Goal: Task Accomplishment & Management: Use online tool/utility

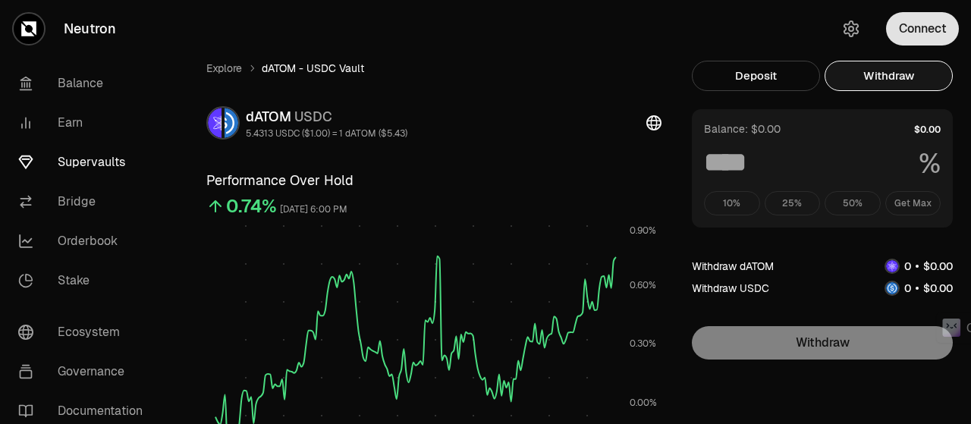
scroll to position [36, 0]
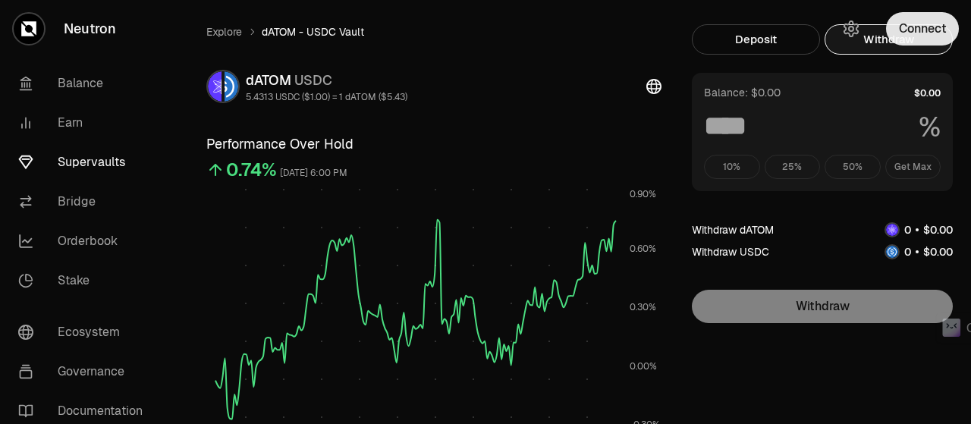
click at [923, 33] on button "Connect" at bounding box center [922, 28] width 73 height 33
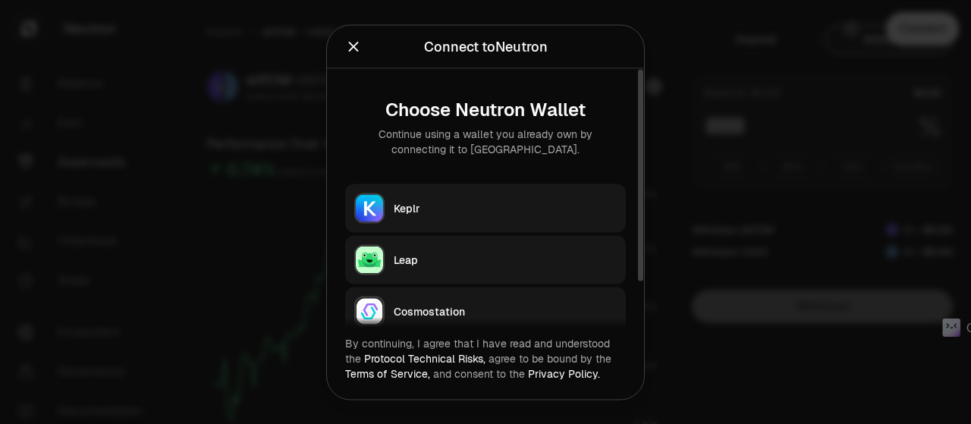
click at [490, 206] on div "Keplr" at bounding box center [505, 207] width 223 height 15
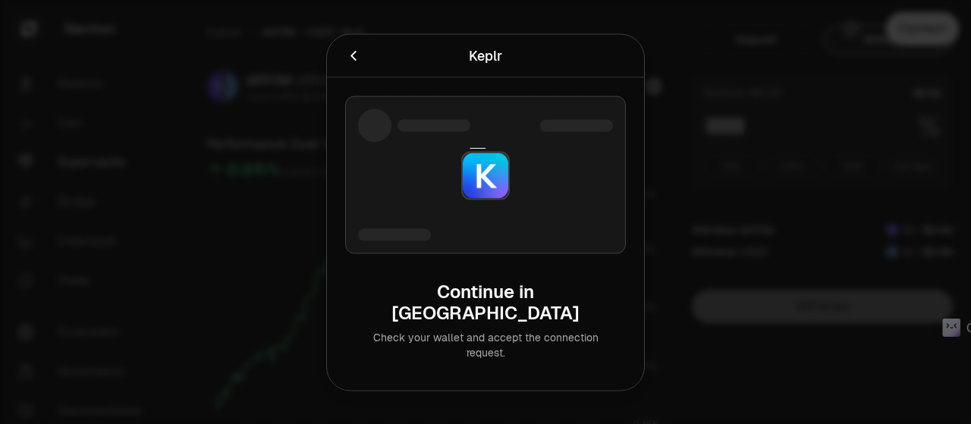
click at [798, 45] on div at bounding box center [485, 212] width 971 height 424
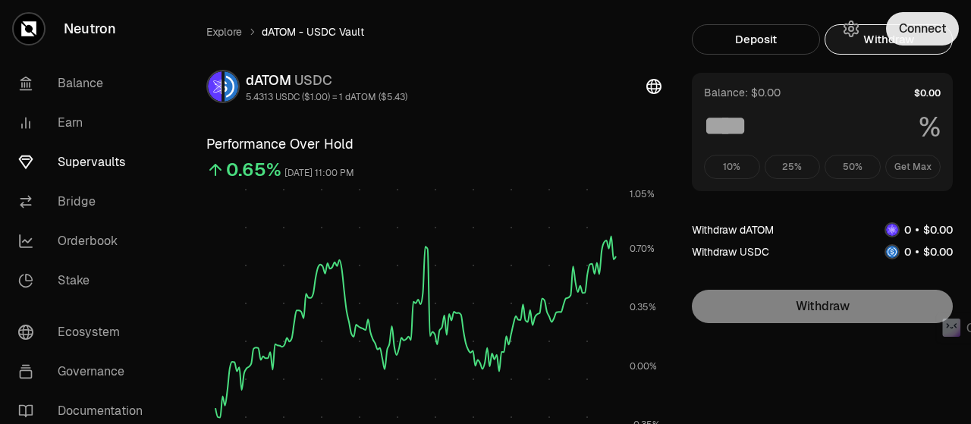
click at [932, 24] on button "Connect" at bounding box center [922, 28] width 73 height 33
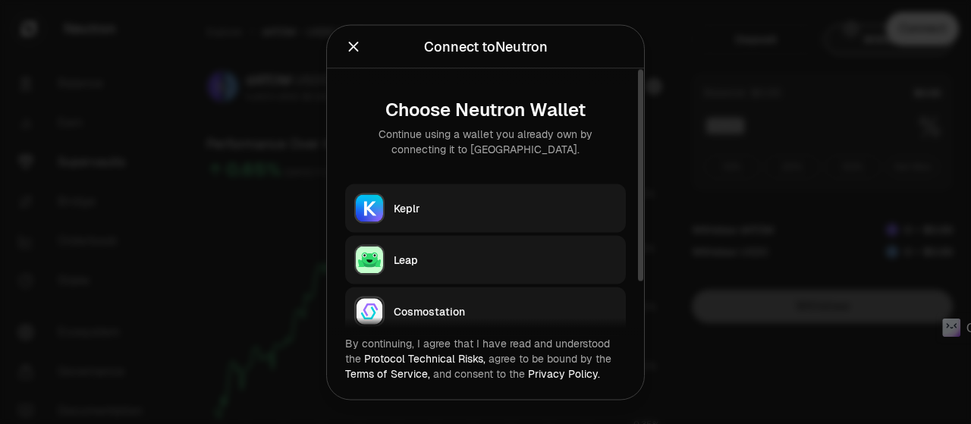
click at [453, 195] on button "Keplr" at bounding box center [485, 208] width 281 height 49
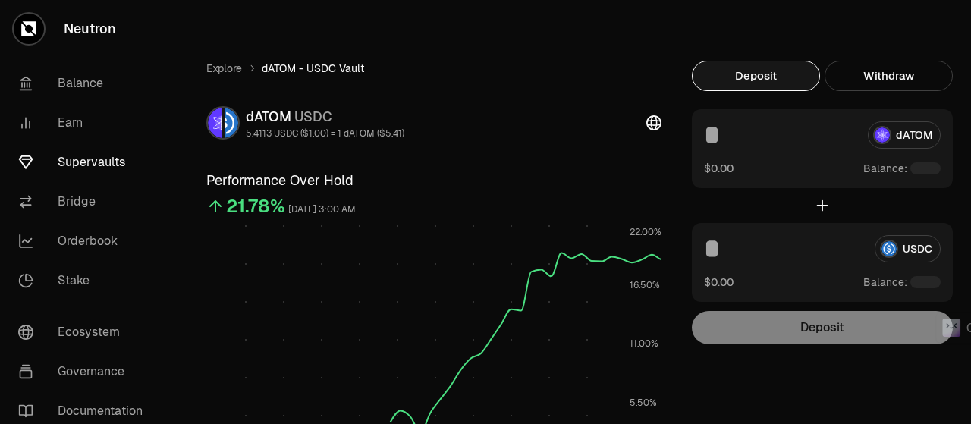
scroll to position [36, 0]
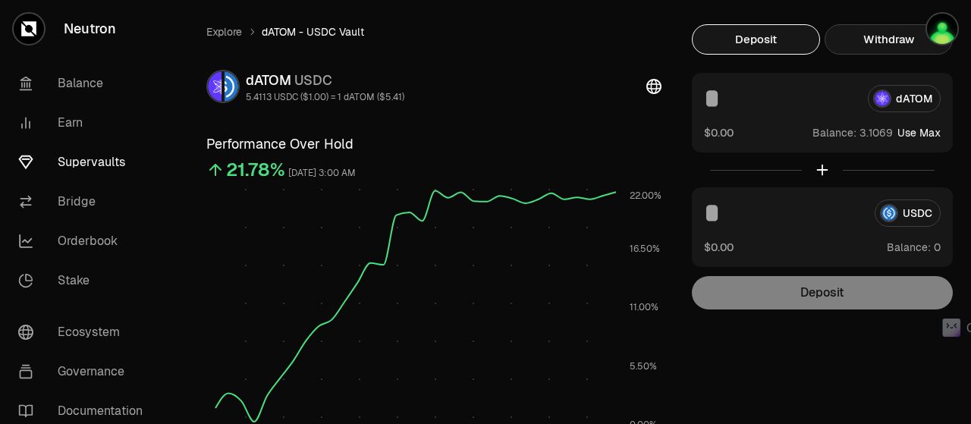
click at [863, 45] on button "Withdraw" at bounding box center [889, 39] width 128 height 30
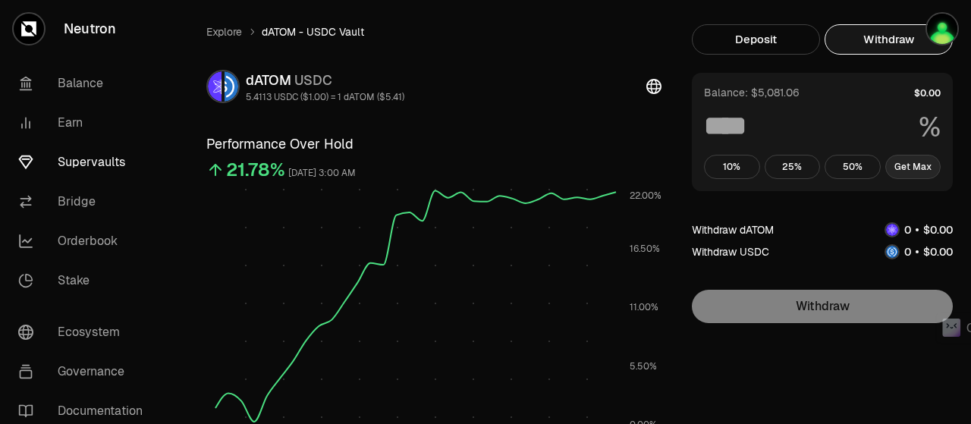
click at [923, 171] on button "Get Max" at bounding box center [913, 167] width 56 height 24
type input "***"
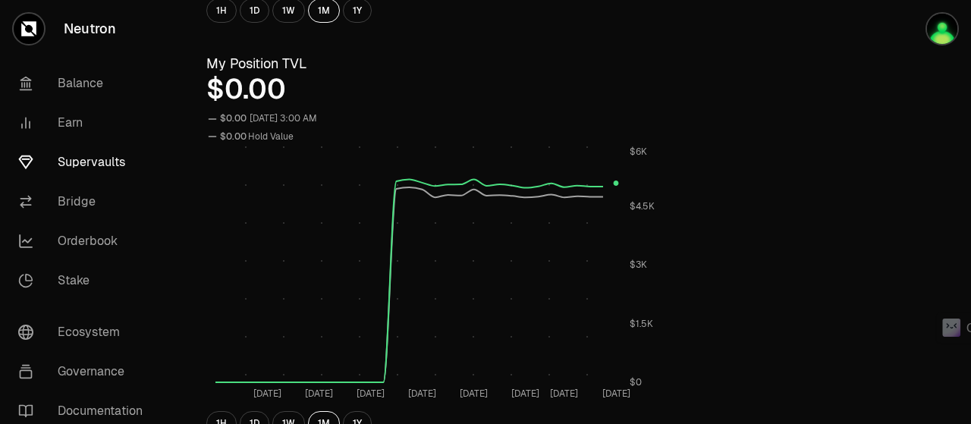
scroll to position [719, 0]
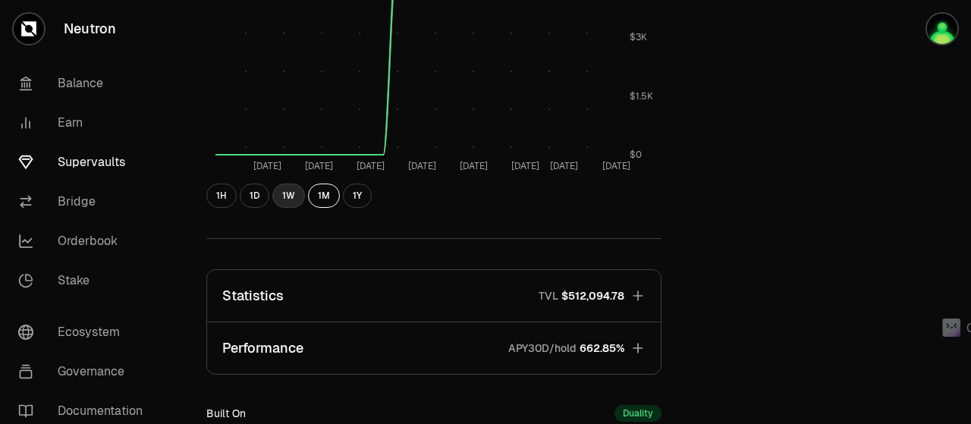
click at [280, 190] on button "1W" at bounding box center [288, 196] width 33 height 24
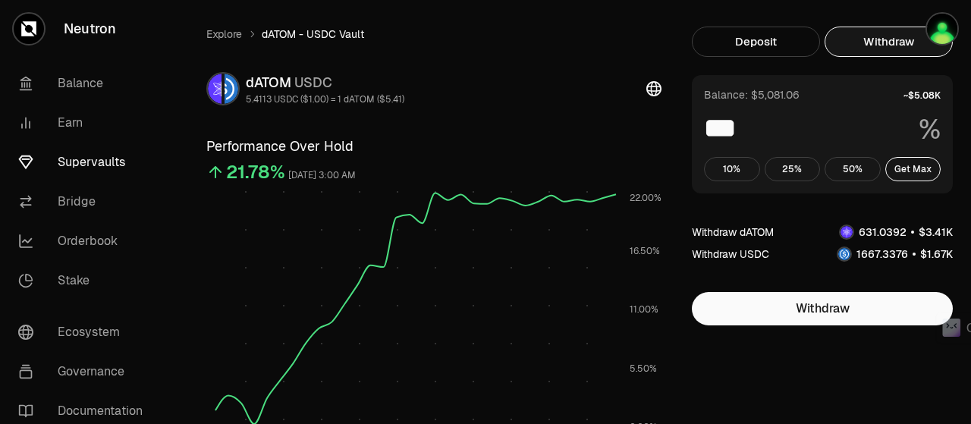
scroll to position [0, 0]
